Goal: Task Accomplishment & Management: Manage account settings

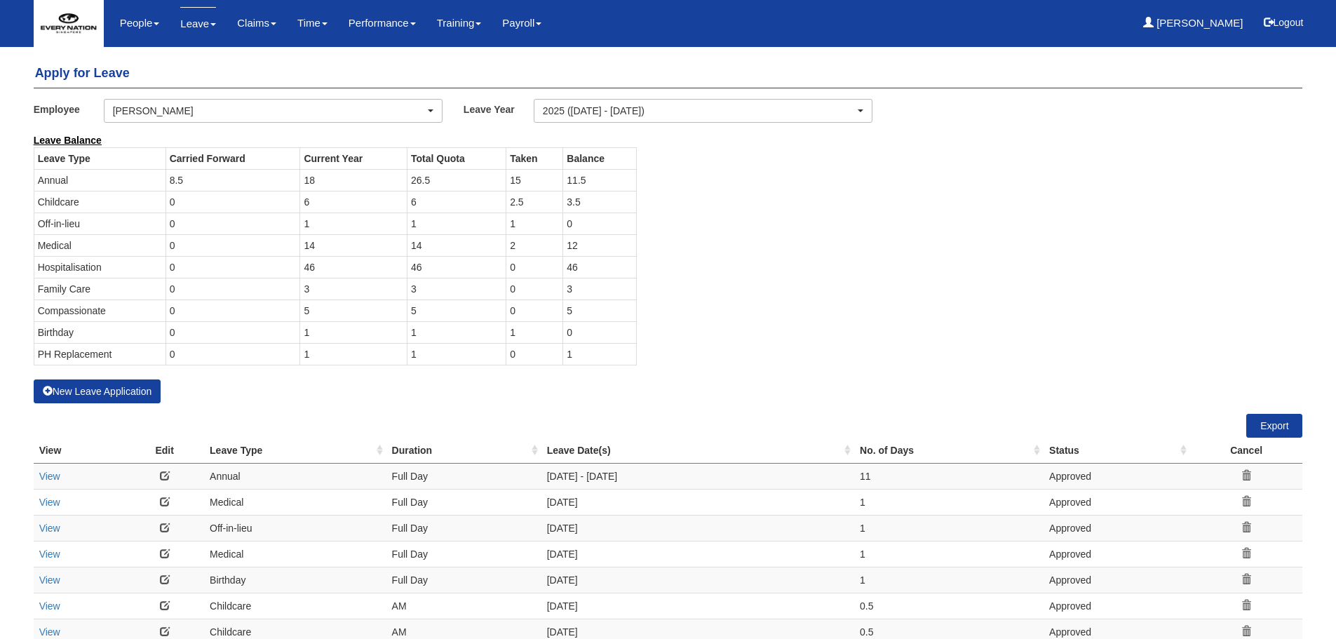
select select "50"
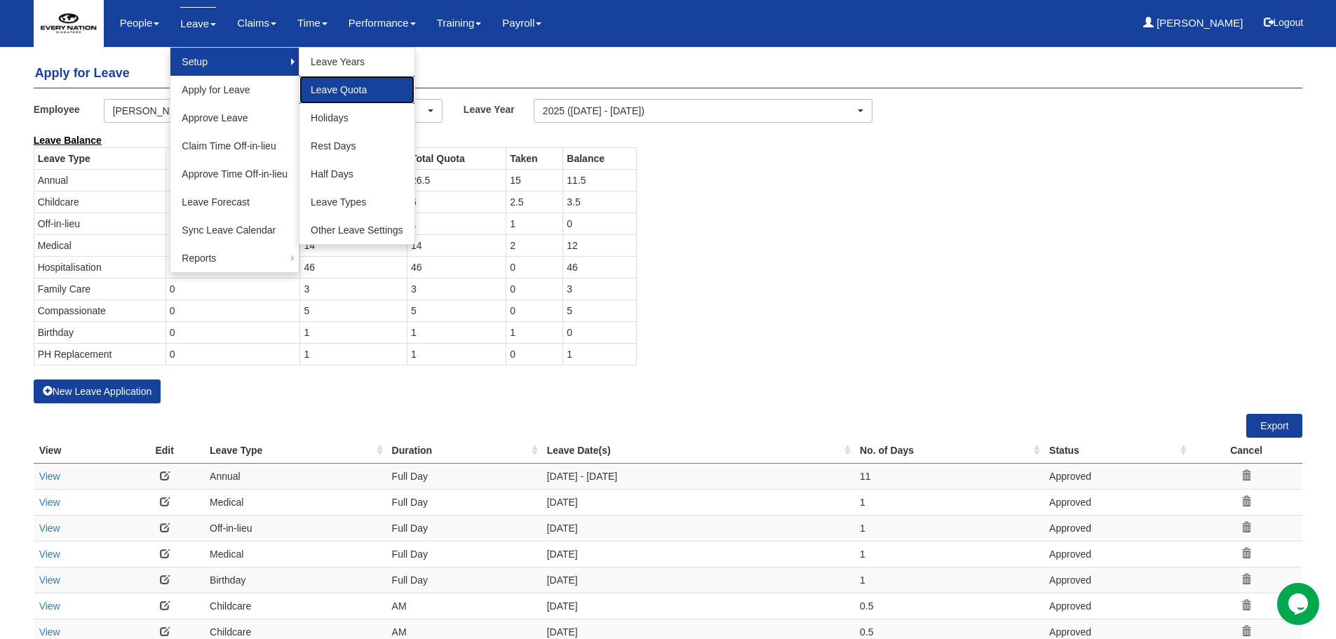
click at [380, 79] on link "Leave Quota" at bounding box center [356, 90] width 115 height 28
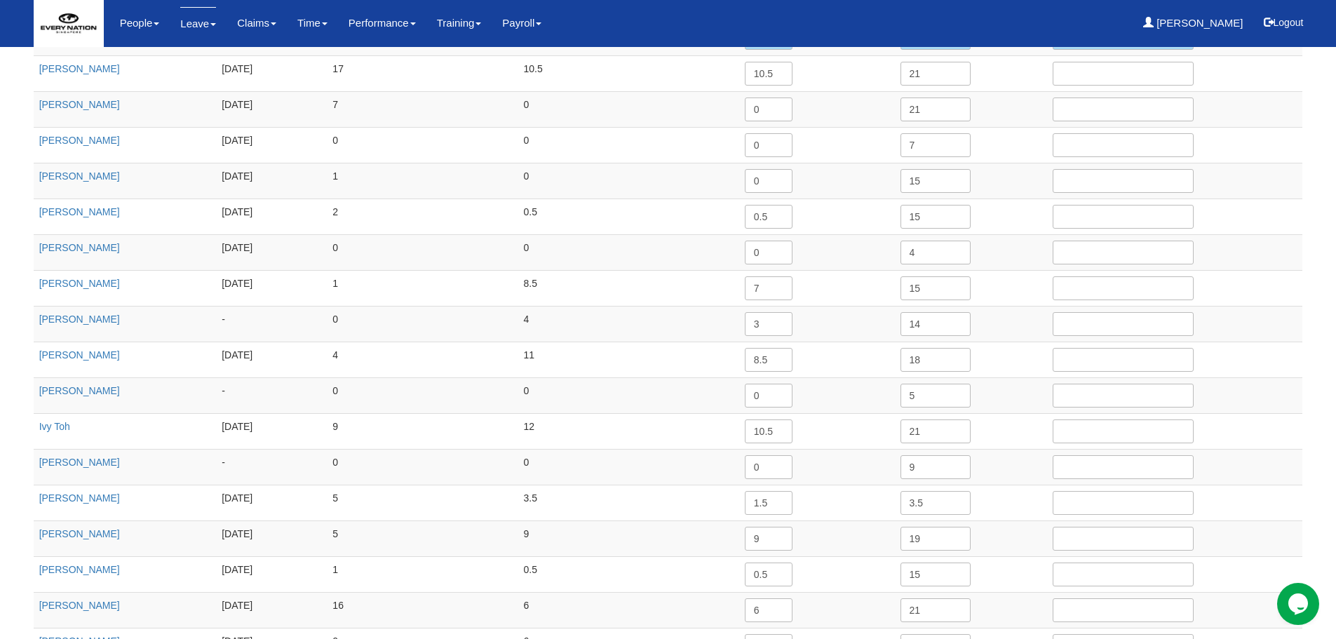
scroll to position [421, 0]
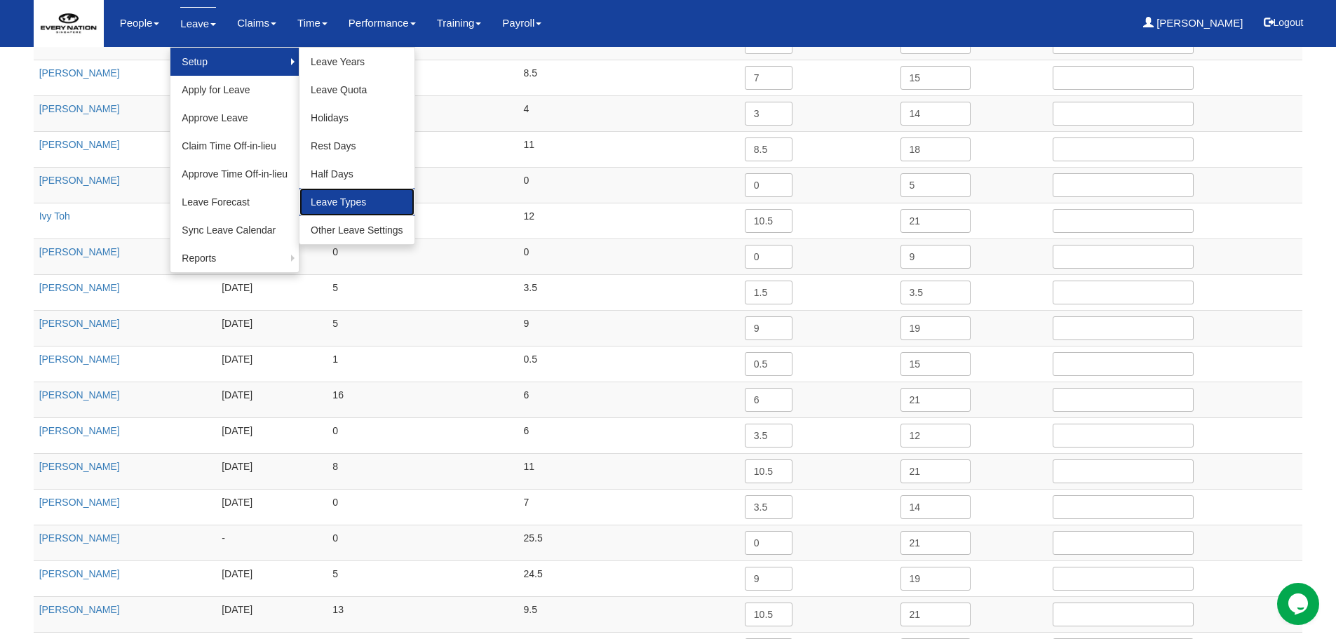
click at [363, 204] on link "Leave Types" at bounding box center [356, 202] width 115 height 28
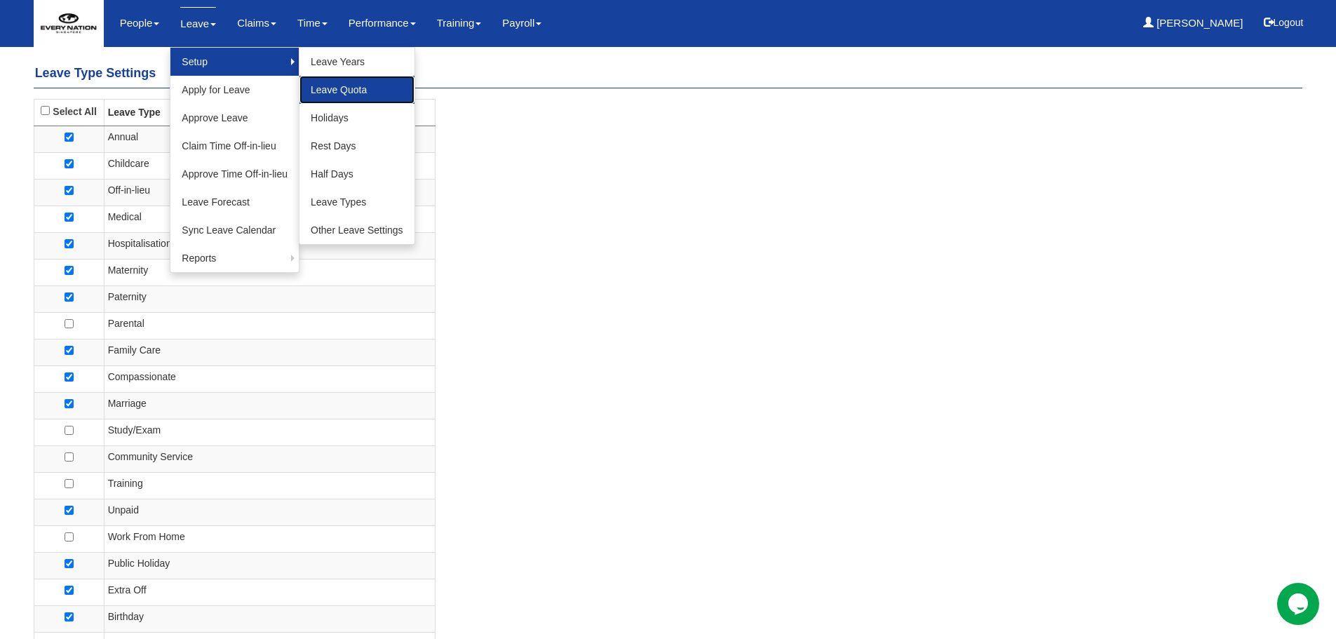
click at [372, 102] on link "Leave Quota" at bounding box center [356, 90] width 115 height 28
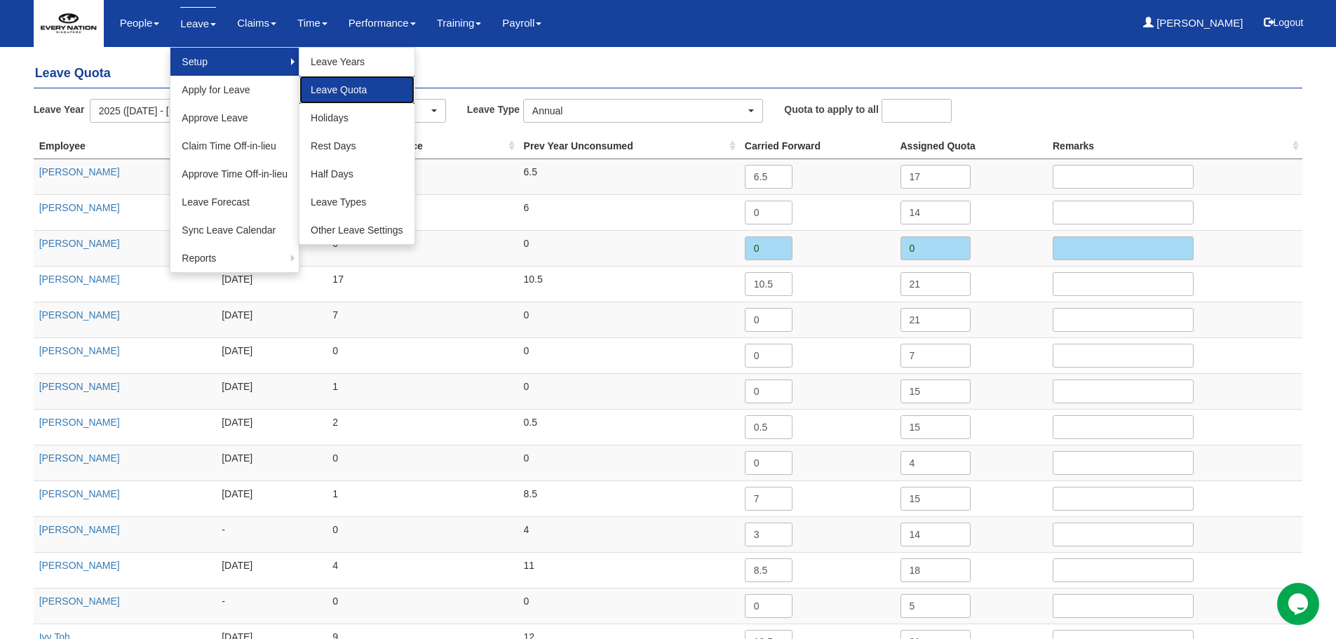
click at [334, 88] on link "Leave Quota" at bounding box center [356, 90] width 115 height 28
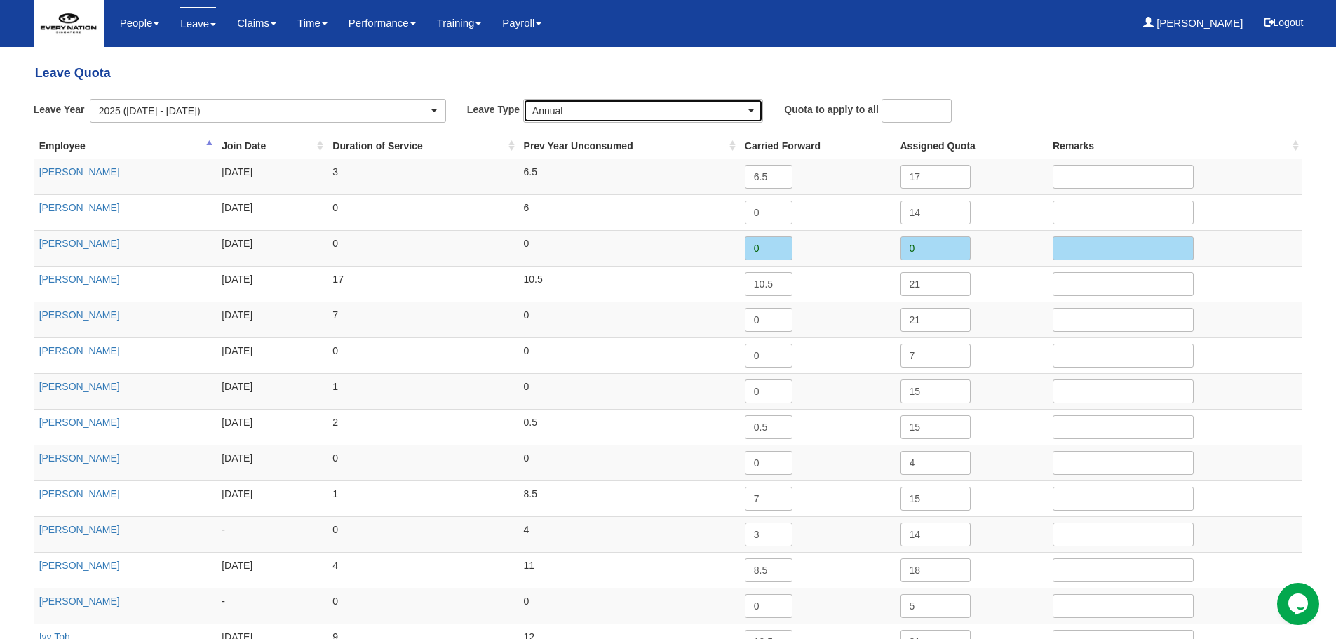
click at [588, 118] on div "Annual" at bounding box center [643, 111] width 238 height 22
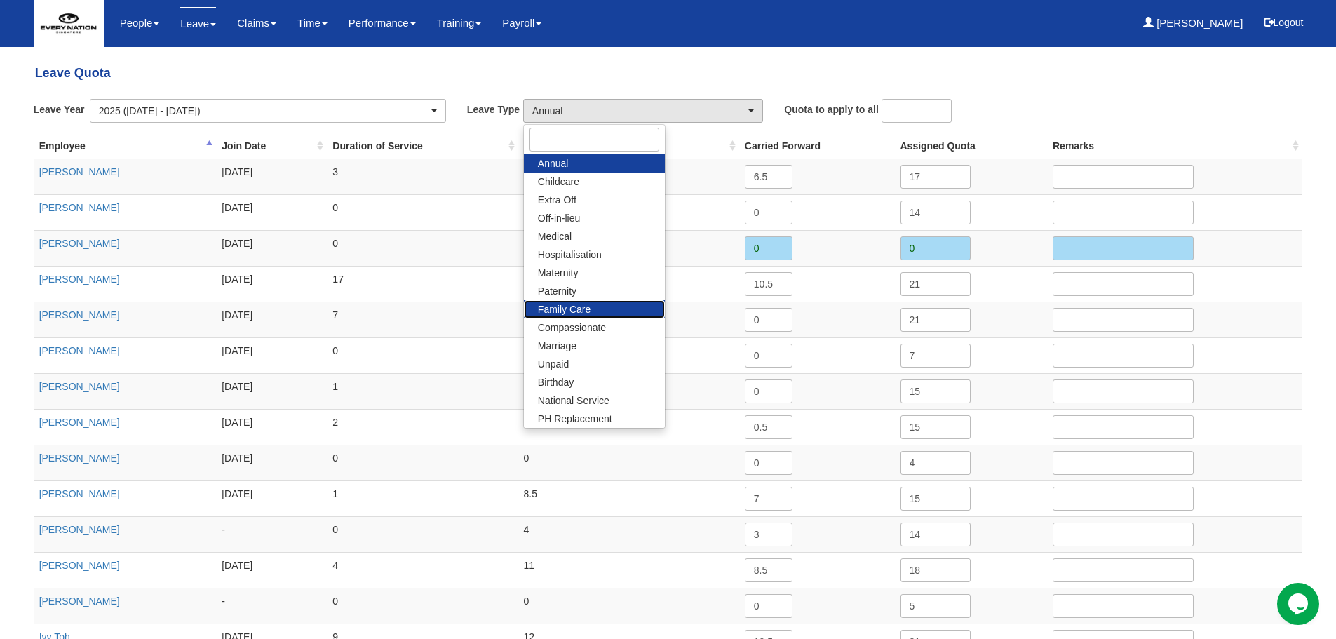
click at [565, 313] on span "Family Care" at bounding box center [564, 309] width 53 height 14
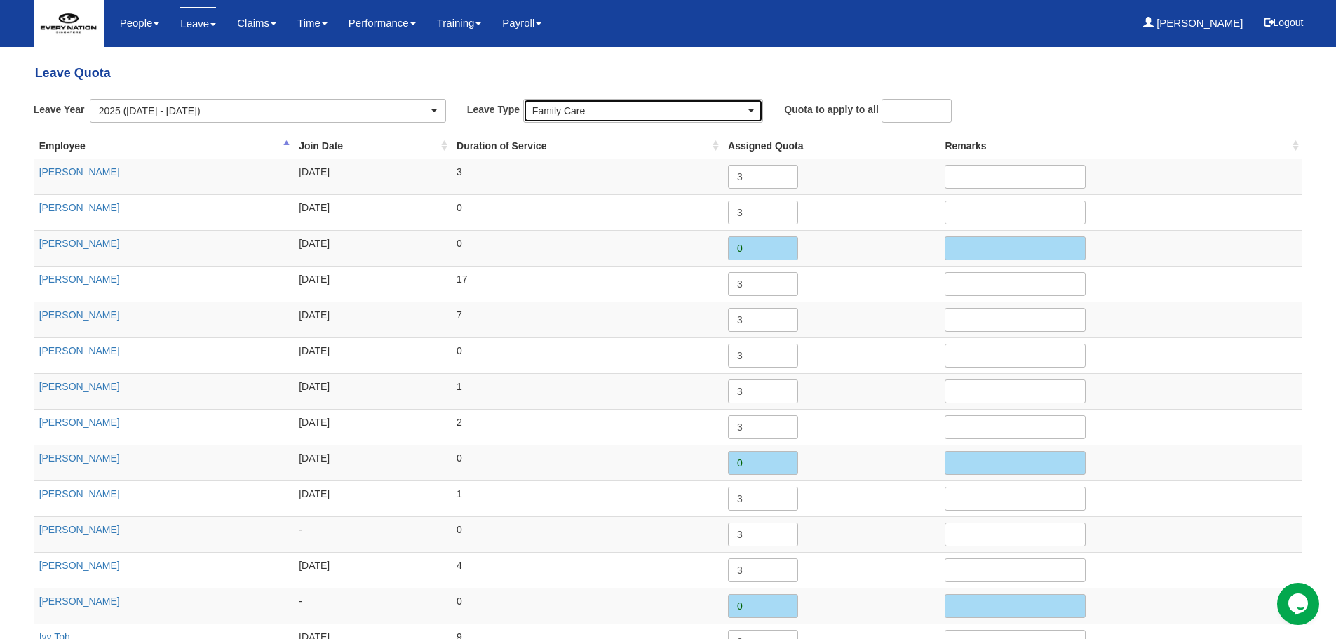
click at [610, 121] on div "Family Care" at bounding box center [643, 111] width 238 height 22
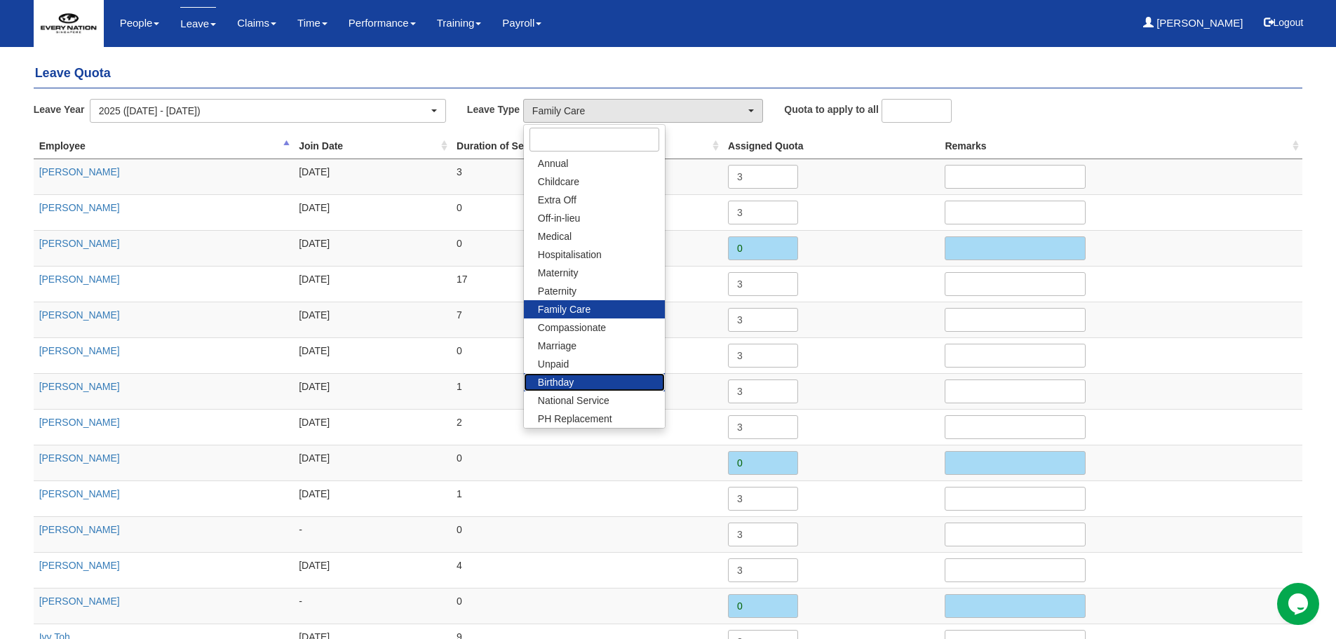
click at [560, 379] on span "Birthday" at bounding box center [556, 382] width 36 height 14
select select "19"
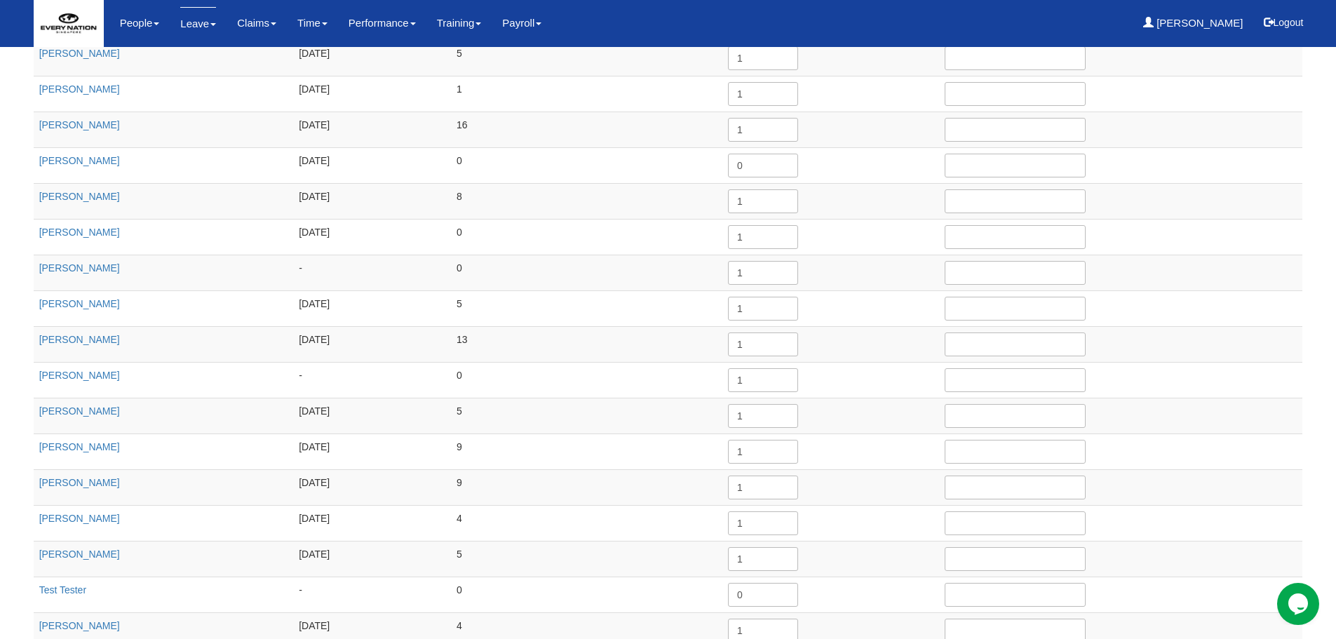
scroll to position [786, 0]
